Goal: Share content: Share content

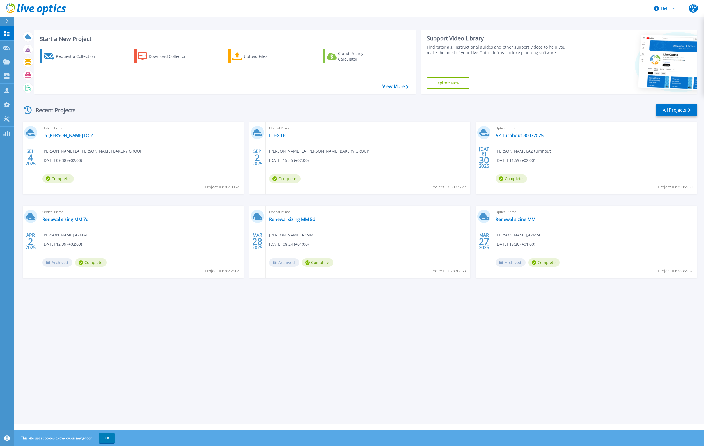
click at [59, 134] on link "La [PERSON_NAME] DC2" at bounding box center [67, 136] width 51 height 6
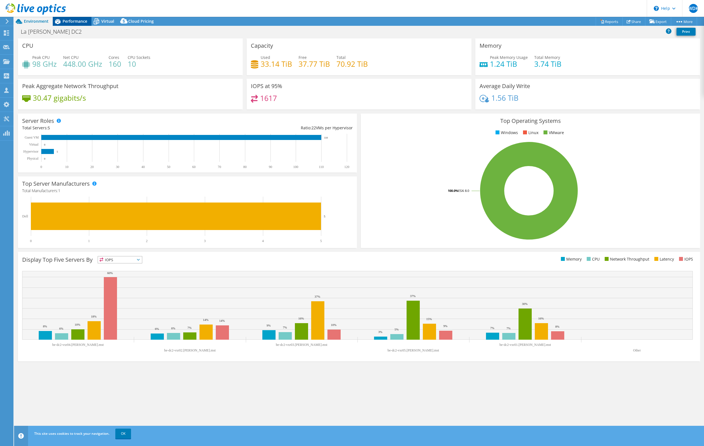
click at [66, 22] on span "Performance" at bounding box center [75, 21] width 25 height 5
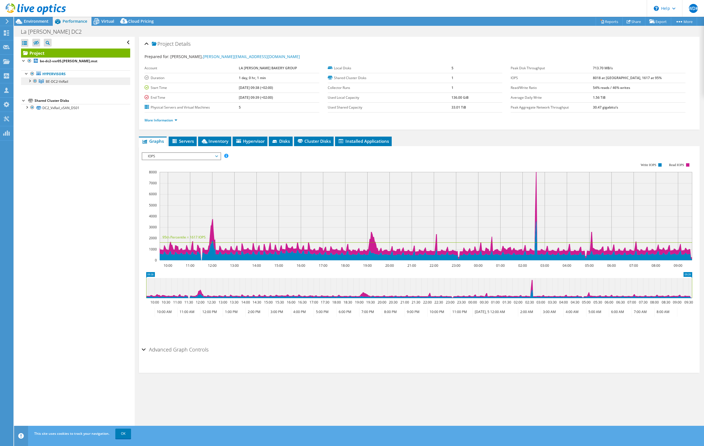
click at [27, 84] on link "BE-DC2-VxRail" at bounding box center [75, 81] width 109 height 7
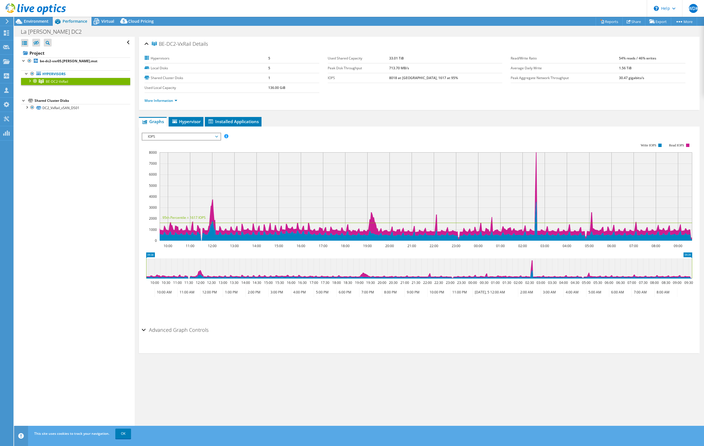
click at [29, 82] on div at bounding box center [30, 81] width 6 height 6
click at [8, 32] on icon at bounding box center [6, 32] width 7 height 5
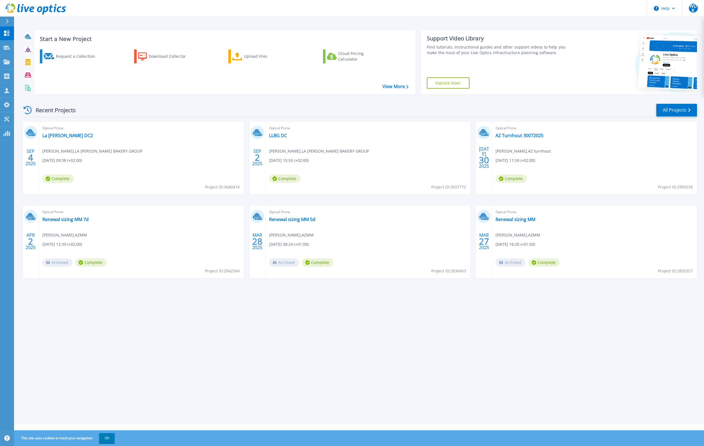
click at [79, 139] on div "Optical Prime La Lorraine DC2 Leslie Beerens , LA LORRAINE BAKERY GROUP 09/04/2…" at bounding box center [141, 158] width 205 height 73
click at [70, 138] on link "La Lorraine DC2" at bounding box center [67, 136] width 51 height 6
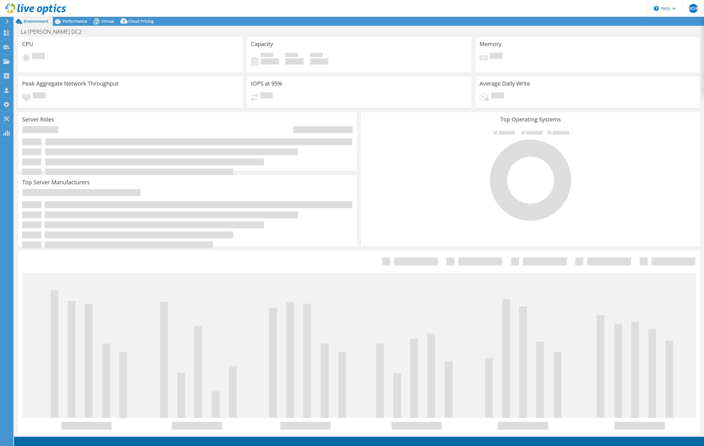
select select "USD"
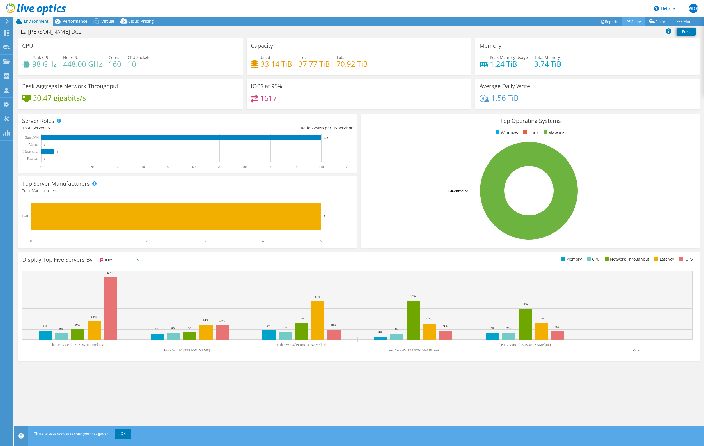
click at [634, 22] on link "Share" at bounding box center [633, 21] width 23 height 9
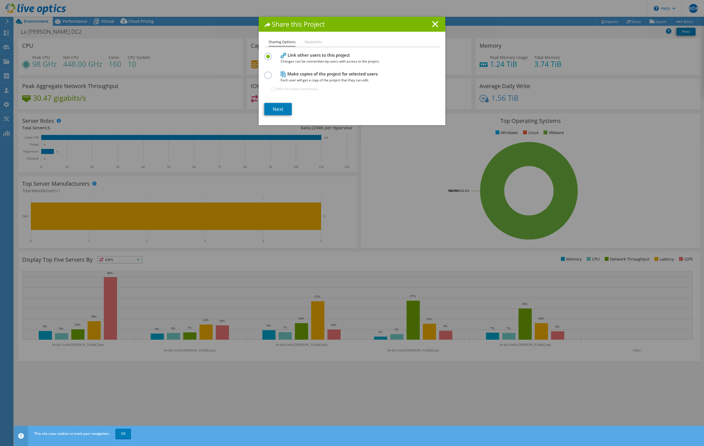
click at [266, 73] on label at bounding box center [269, 72] width 10 height 1
click at [0, 0] on input "radio" at bounding box center [0, 0] width 0 height 0
click at [269, 54] on label at bounding box center [269, 53] width 10 height 1
click at [0, 0] on input "radio" at bounding box center [0, 0] width 0 height 0
click at [273, 110] on link "Next" at bounding box center [278, 109] width 28 height 12
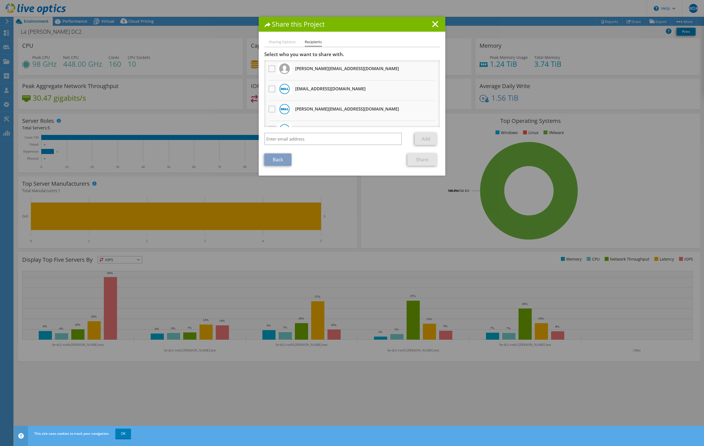
click at [268, 88] on div at bounding box center [272, 89] width 10 height 12
click at [272, 89] on label at bounding box center [273, 89] width 8 height 7
click at [0, 0] on input "checkbox" at bounding box center [0, 0] width 0 height 0
click at [425, 157] on link "Share" at bounding box center [421, 160] width 29 height 12
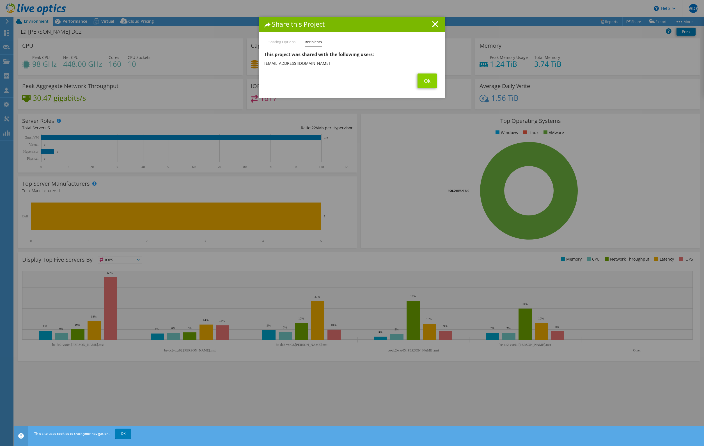
click at [432, 82] on link "Ok" at bounding box center [427, 81] width 19 height 15
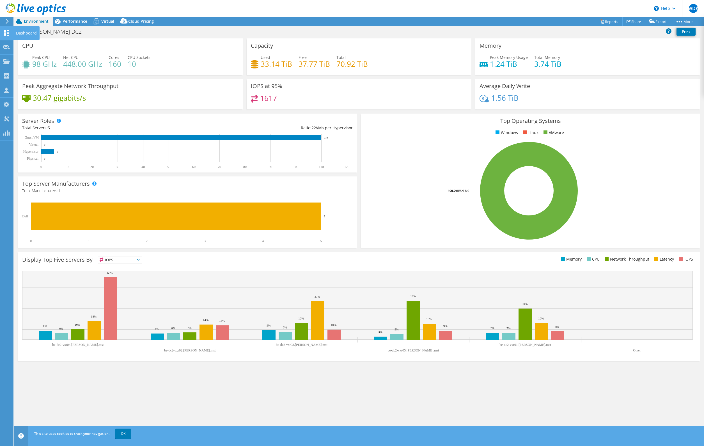
click at [4, 33] on icon at bounding box center [6, 32] width 7 height 5
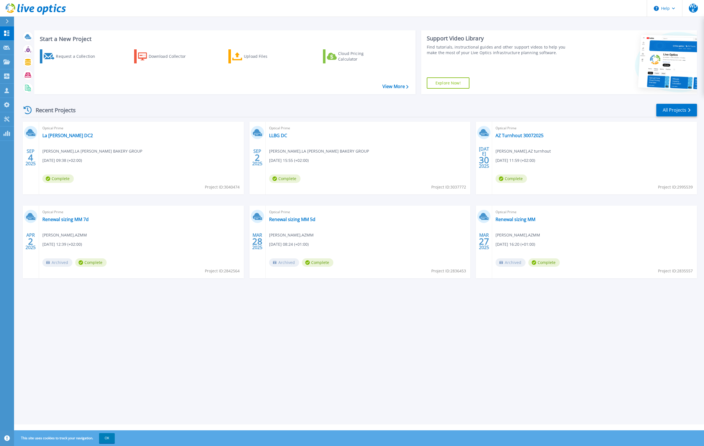
click at [277, 144] on div "Optical Prime LLBG DC [PERSON_NAME] , LA [PERSON_NAME] BAKERY GROUP [DATE] 15:5…" at bounding box center [368, 158] width 205 height 73
click at [278, 139] on div "Optical Prime LLBG DC [PERSON_NAME] , LA [PERSON_NAME] BAKERY GROUP [DATE] 15:5…" at bounding box center [368, 158] width 205 height 73
click at [280, 136] on link "LLBG DC" at bounding box center [278, 136] width 18 height 6
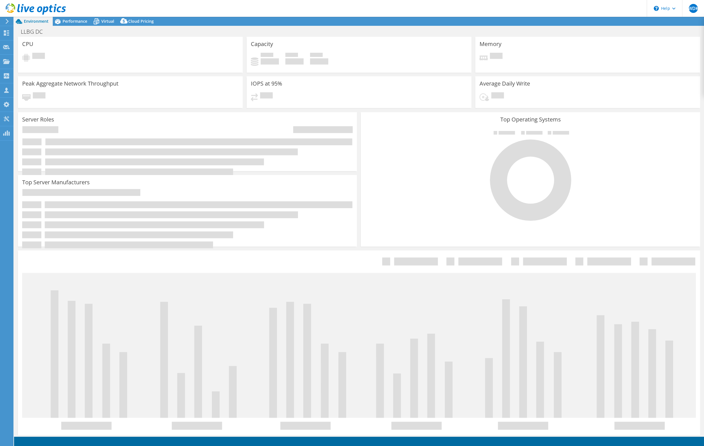
select select "USD"
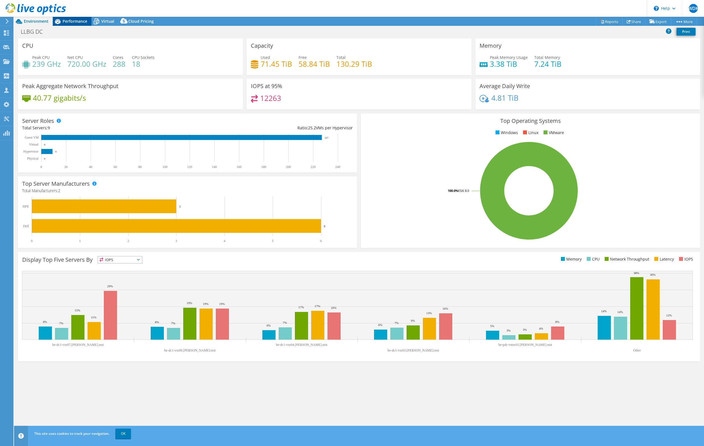
click at [67, 20] on span "Performance" at bounding box center [75, 21] width 25 height 5
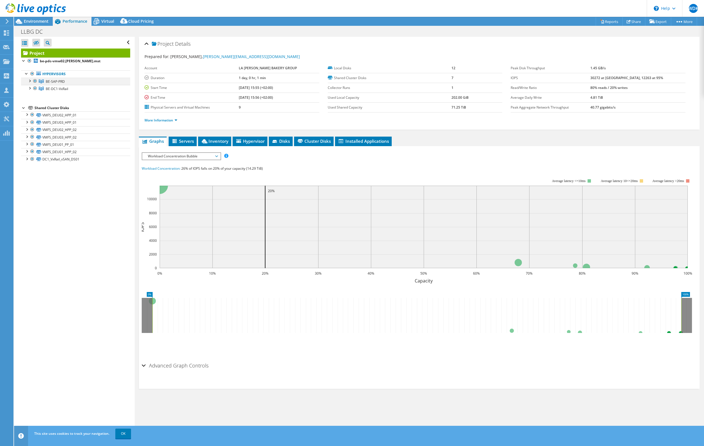
click at [34, 81] on div at bounding box center [35, 81] width 6 height 7
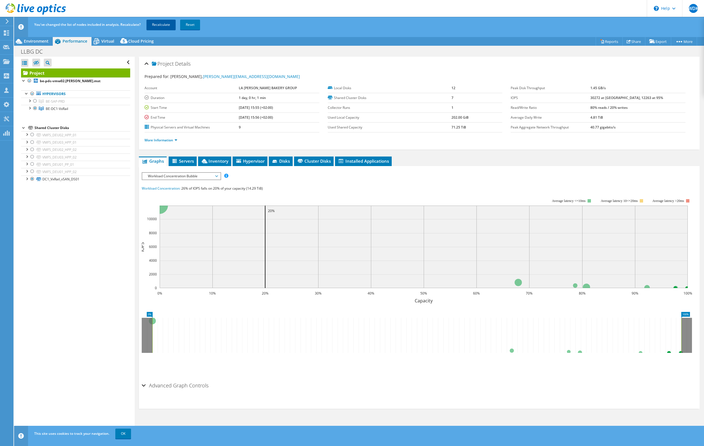
click at [163, 25] on link "Recalculate" at bounding box center [160, 25] width 29 height 10
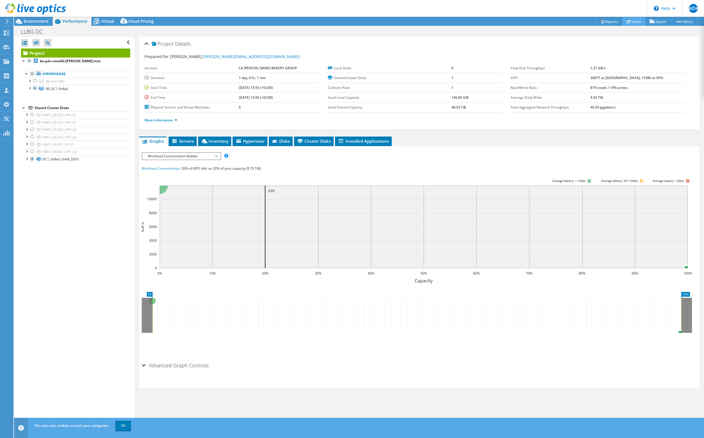
click at [639, 24] on link "Share" at bounding box center [633, 21] width 23 height 9
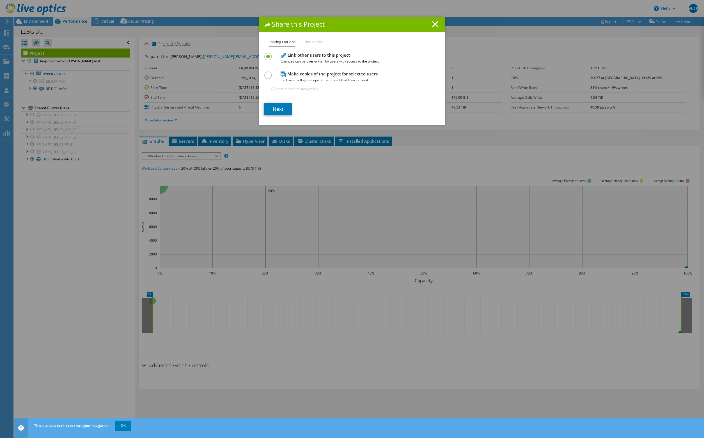
click at [279, 106] on link "Next" at bounding box center [278, 109] width 28 height 12
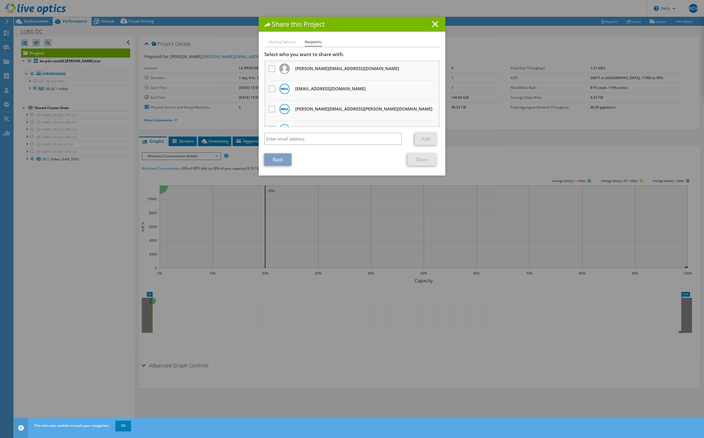
drag, startPoint x: 272, startPoint y: 90, endPoint x: 280, endPoint y: 92, distance: 8.3
click at [272, 90] on label at bounding box center [273, 89] width 8 height 7
click at [0, 0] on input "checkbox" at bounding box center [0, 0] width 0 height 0
click at [422, 159] on link "Share" at bounding box center [421, 160] width 29 height 12
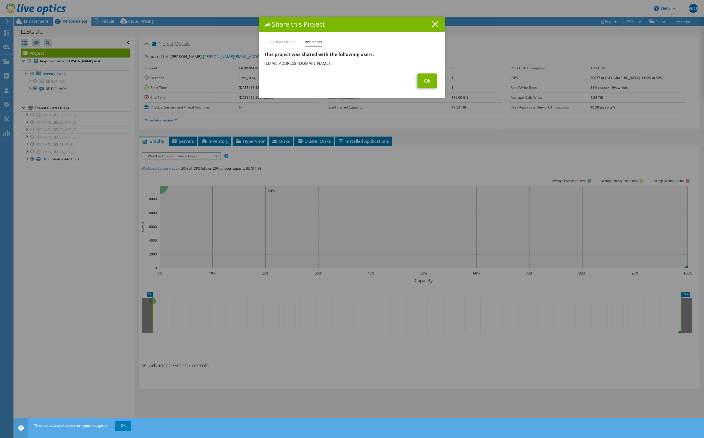
click at [429, 77] on link "Ok" at bounding box center [427, 81] width 19 height 15
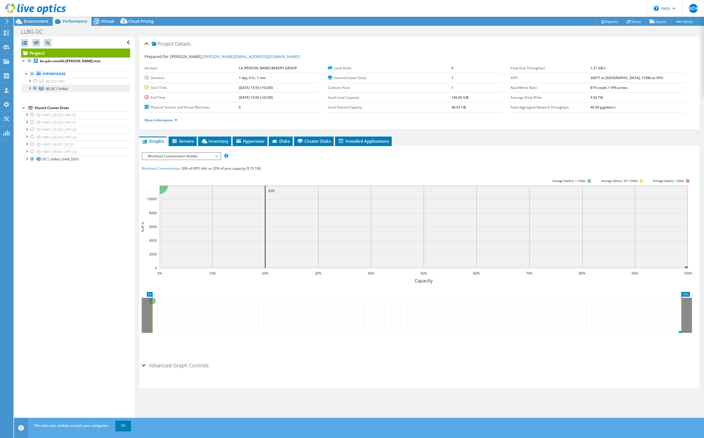
click at [56, 88] on span "BE-DC1-VxRail" at bounding box center [57, 88] width 22 height 5
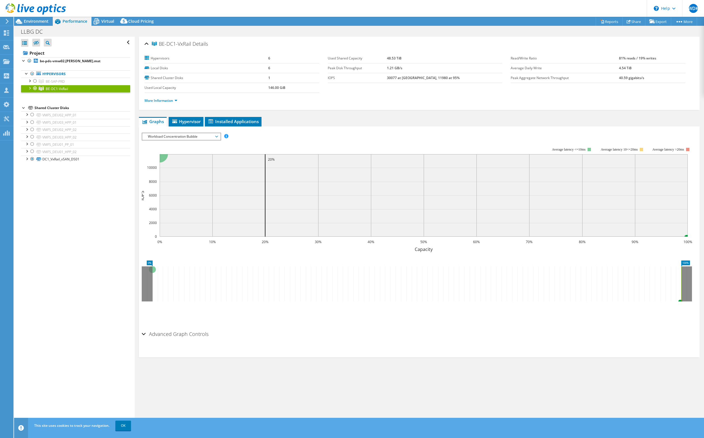
click at [31, 89] on div at bounding box center [30, 88] width 6 height 6
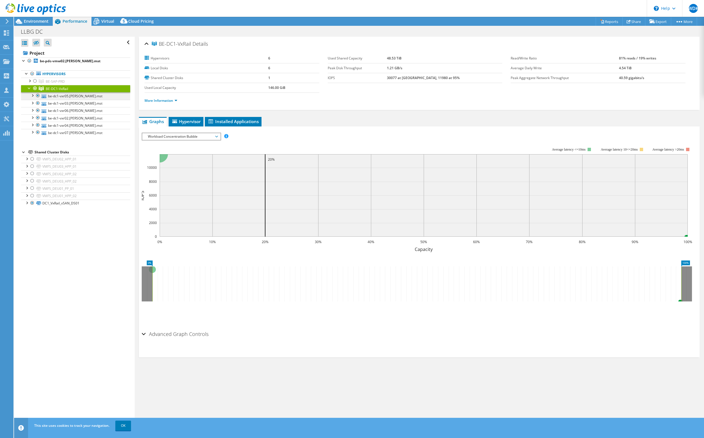
click at [49, 96] on link "be-dc1-vxr05.[PERSON_NAME].mst" at bounding box center [75, 95] width 109 height 7
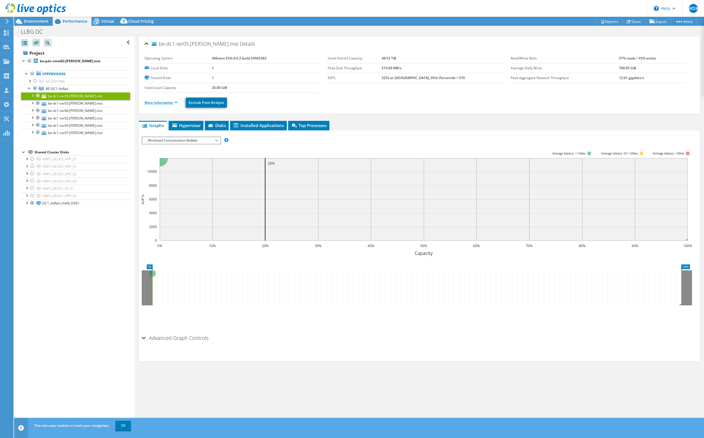
click at [172, 102] on link "More Information" at bounding box center [161, 102] width 33 height 5
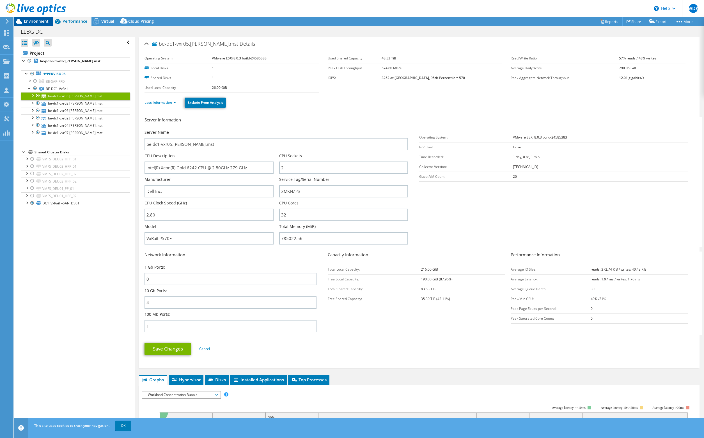
click at [39, 24] on span "Environment" at bounding box center [36, 21] width 25 height 5
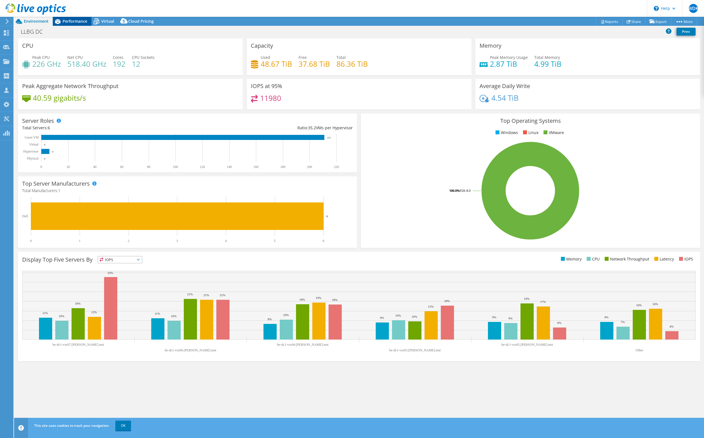
click at [76, 20] on span "Performance" at bounding box center [75, 21] width 25 height 5
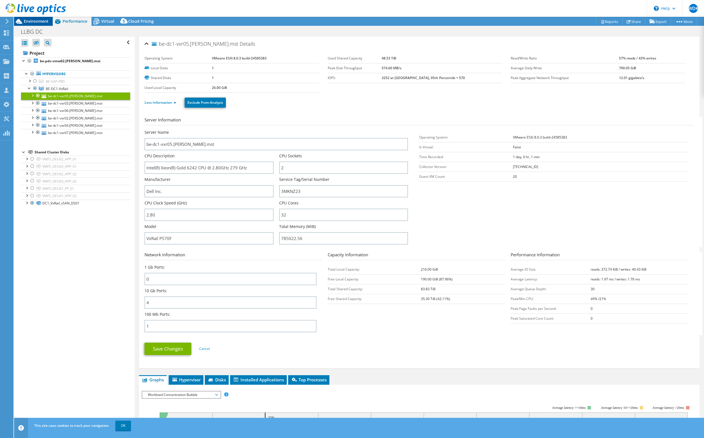
click at [44, 20] on span "Environment" at bounding box center [36, 21] width 25 height 5
